Goal: Check status: Check status

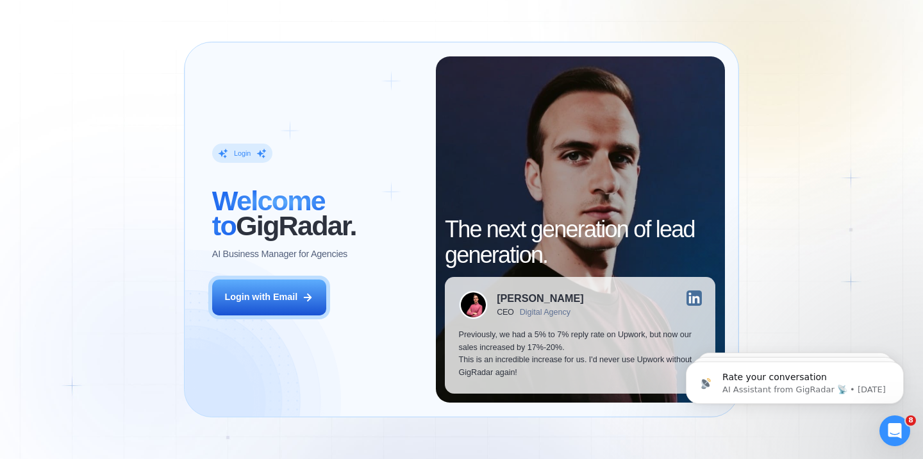
click at [247, 274] on div "Login ‍ Welcome to GigRadar. AI Business Manager for Agencies Login with Email" at bounding box center [316, 229] width 237 height 346
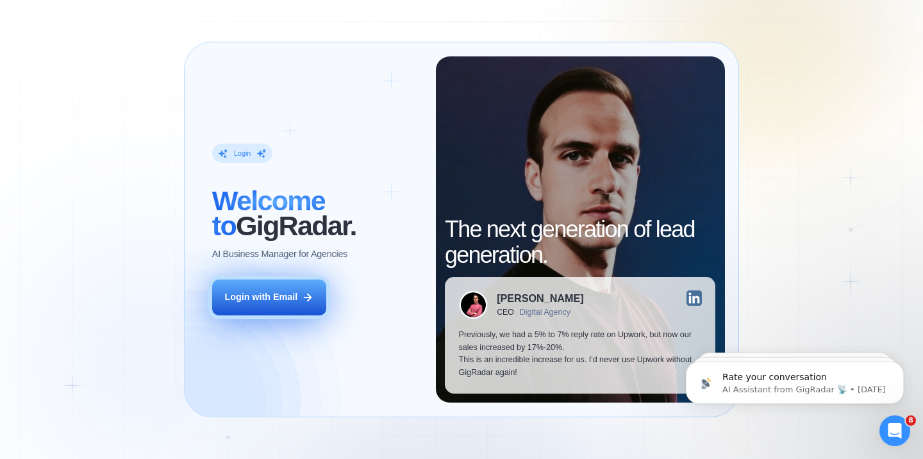
click at [252, 284] on button "Login with Email" at bounding box center [269, 297] width 114 height 36
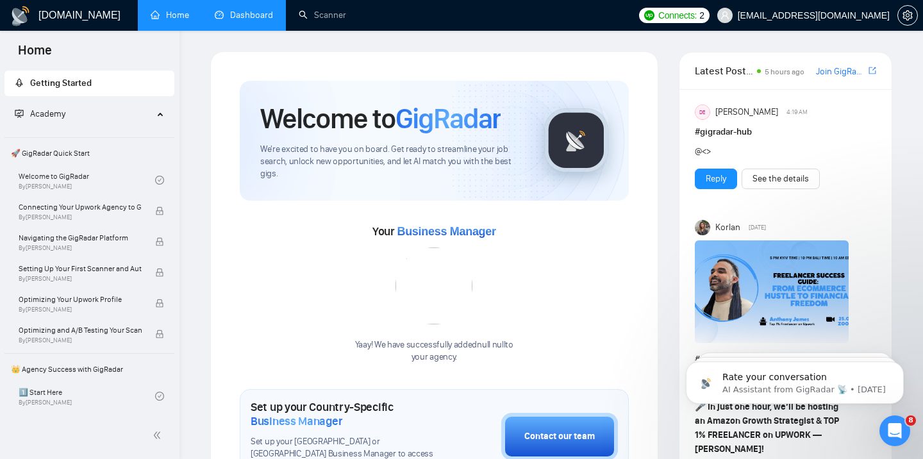
click at [265, 17] on link "Dashboard" at bounding box center [244, 15] width 58 height 11
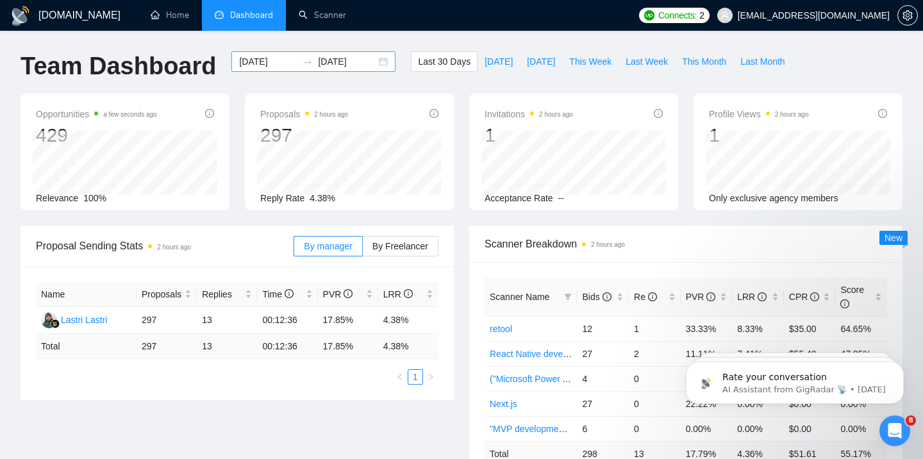
click at [380, 56] on div "[DATE] [DATE]" at bounding box center [313, 61] width 164 height 21
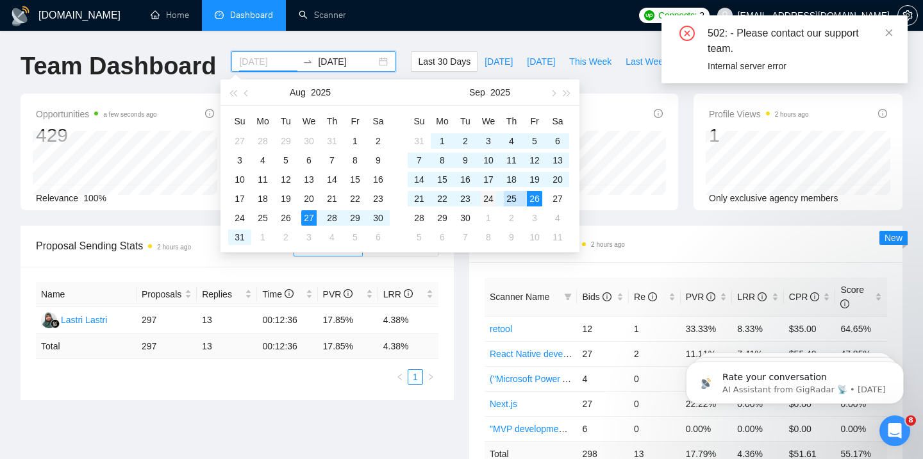
type input "[DATE]"
click at [492, 201] on div "24" at bounding box center [488, 198] width 15 height 15
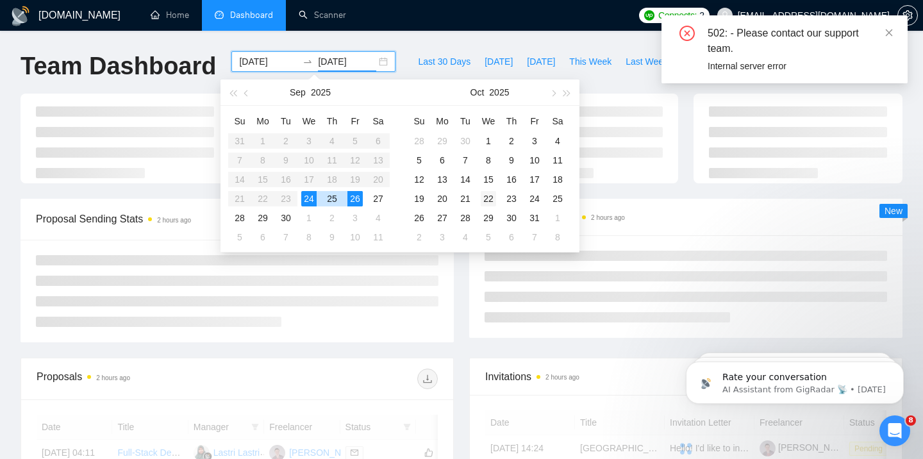
click at [492, 201] on div "22" at bounding box center [488, 198] width 15 height 15
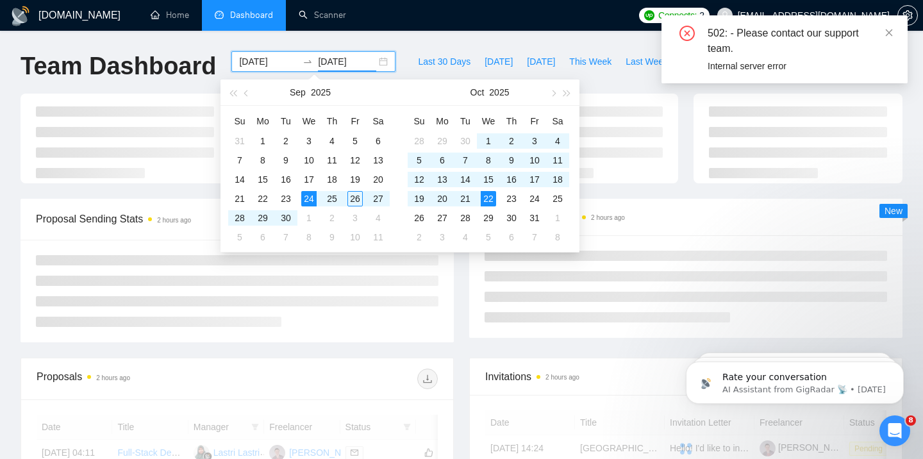
type input "[DATE]"
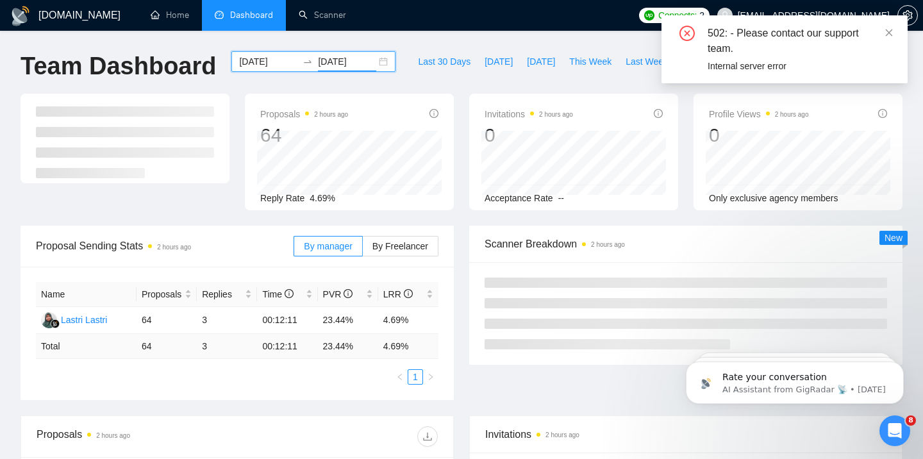
click at [375, 63] on div "[DATE] [DATE]" at bounding box center [313, 61] width 164 height 21
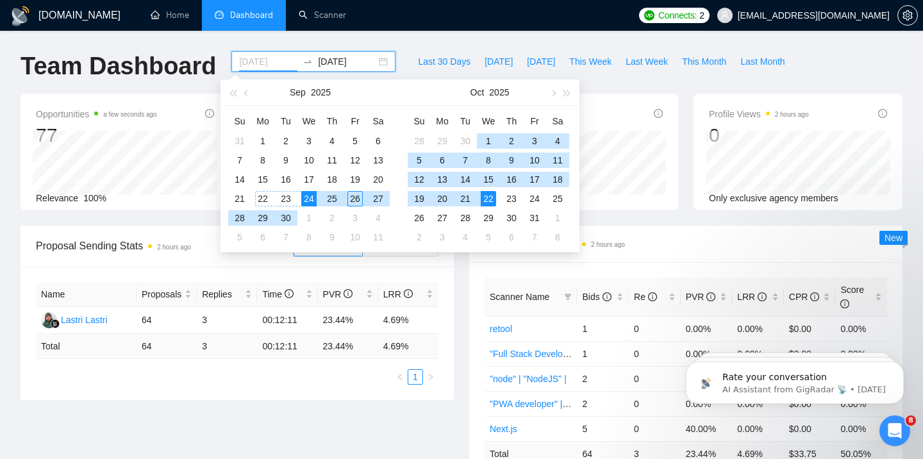
type input "[DATE]"
click at [310, 197] on div "24" at bounding box center [308, 198] width 15 height 15
type input "[DATE]"
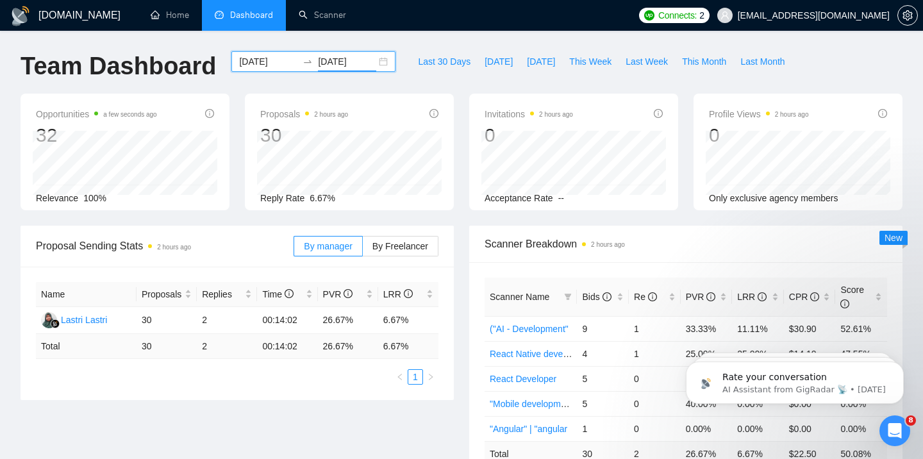
click at [377, 60] on div "[DATE] [DATE]" at bounding box center [313, 61] width 164 height 21
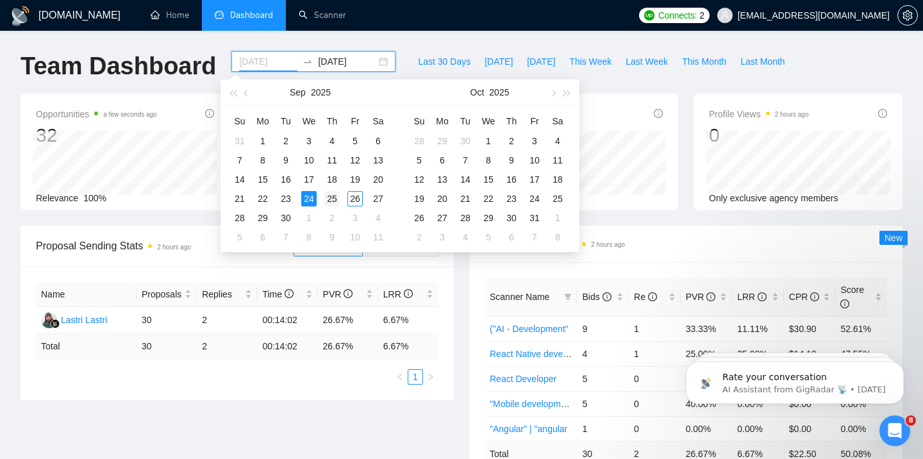
type input "[DATE]"
click at [324, 199] on div "25" at bounding box center [331, 198] width 15 height 15
click at [331, 199] on div "25" at bounding box center [331, 198] width 15 height 15
